Goal: Navigation & Orientation: Find specific page/section

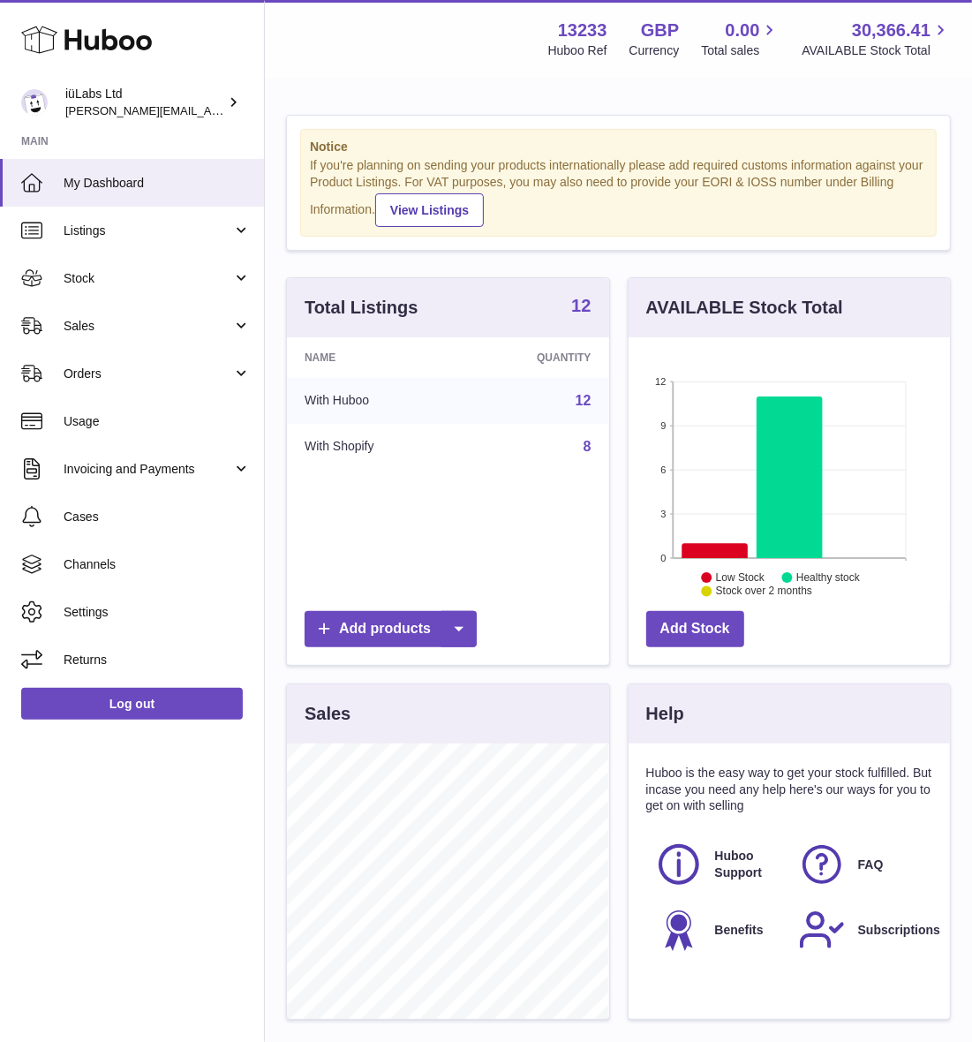
scroll to position [275, 322]
click at [94, 291] on link "Stock" at bounding box center [132, 278] width 264 height 48
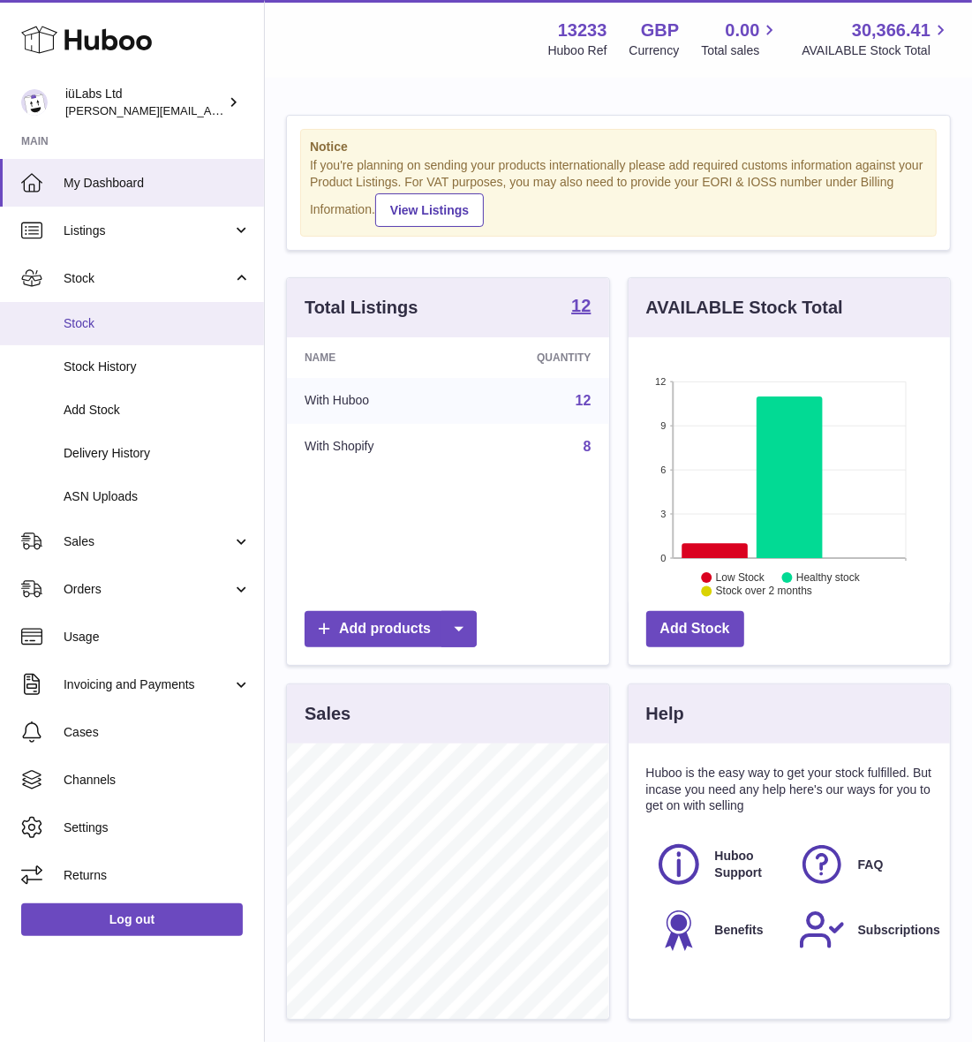
click at [115, 327] on span "Stock" at bounding box center [157, 323] width 187 height 17
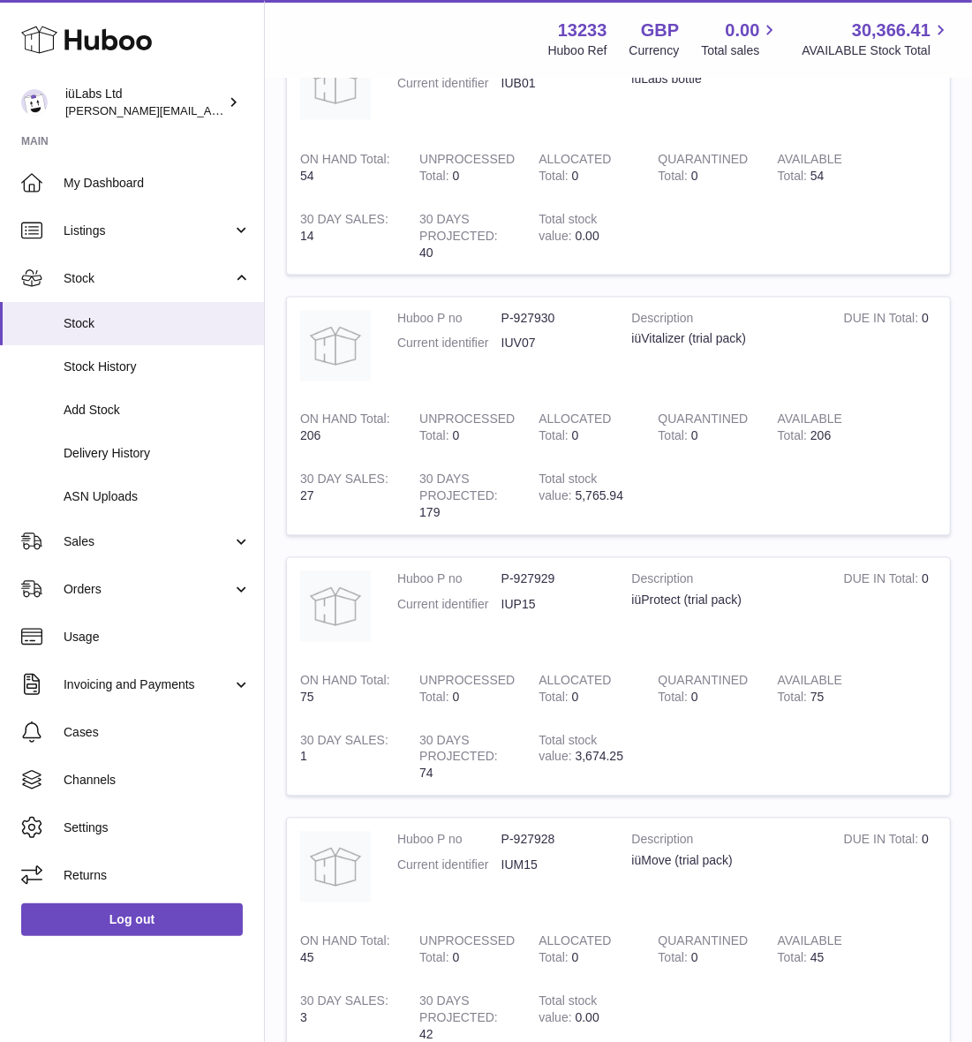
scroll to position [1733, 0]
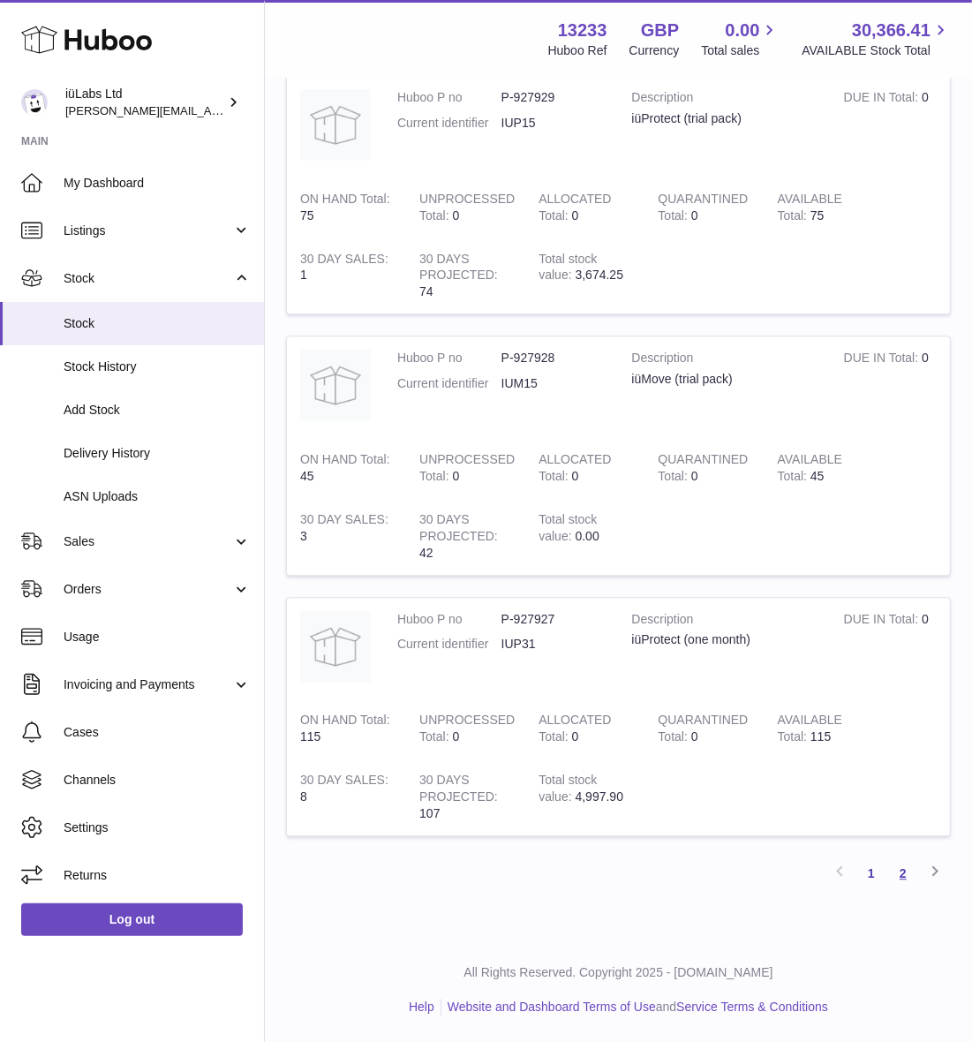
click at [908, 884] on link "2" at bounding box center [903, 873] width 32 height 32
